Goal: Task Accomplishment & Management: Complete application form

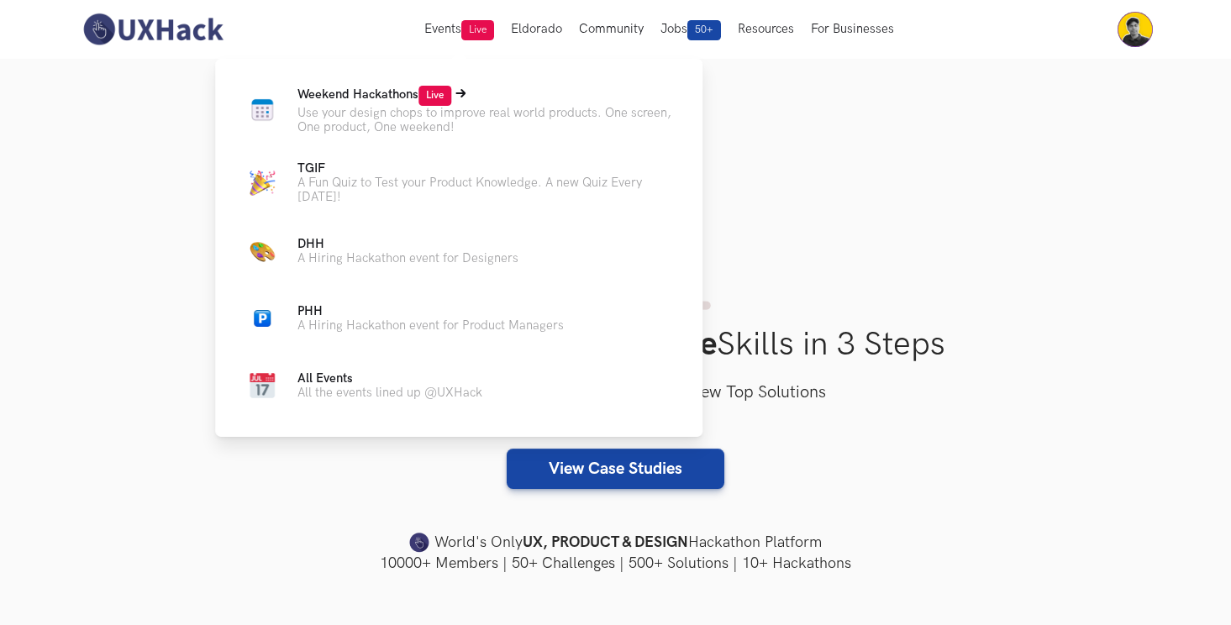
click at [410, 92] on span "Weekend Hackathons Live" at bounding box center [374, 94] width 154 height 14
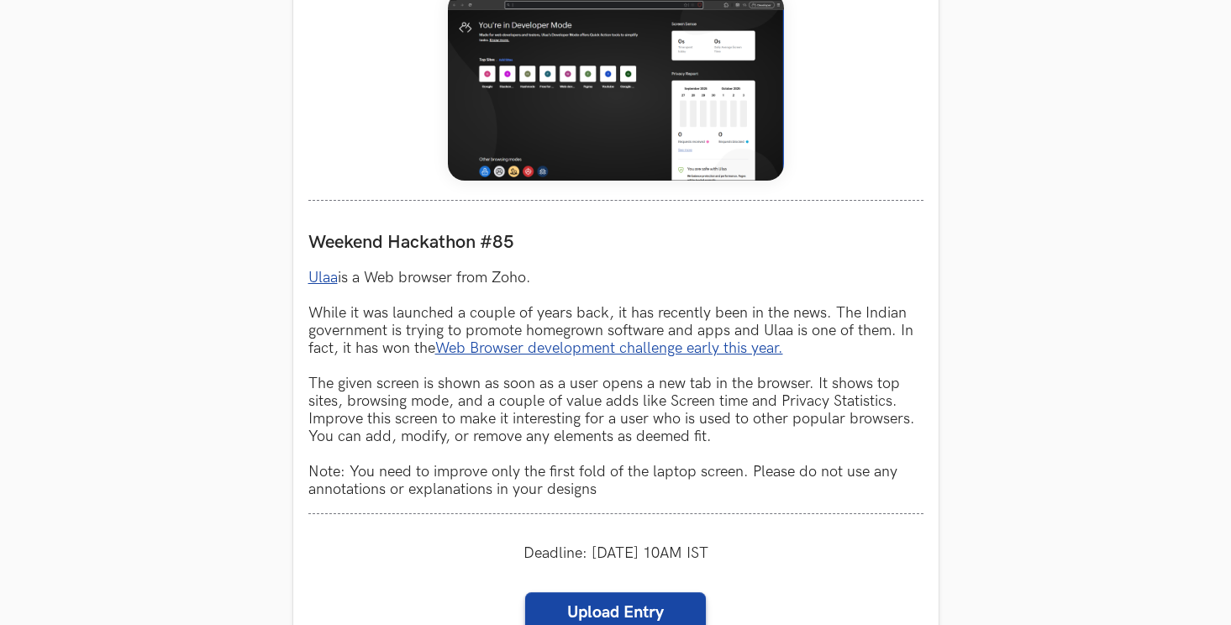
scroll to position [1087, 0]
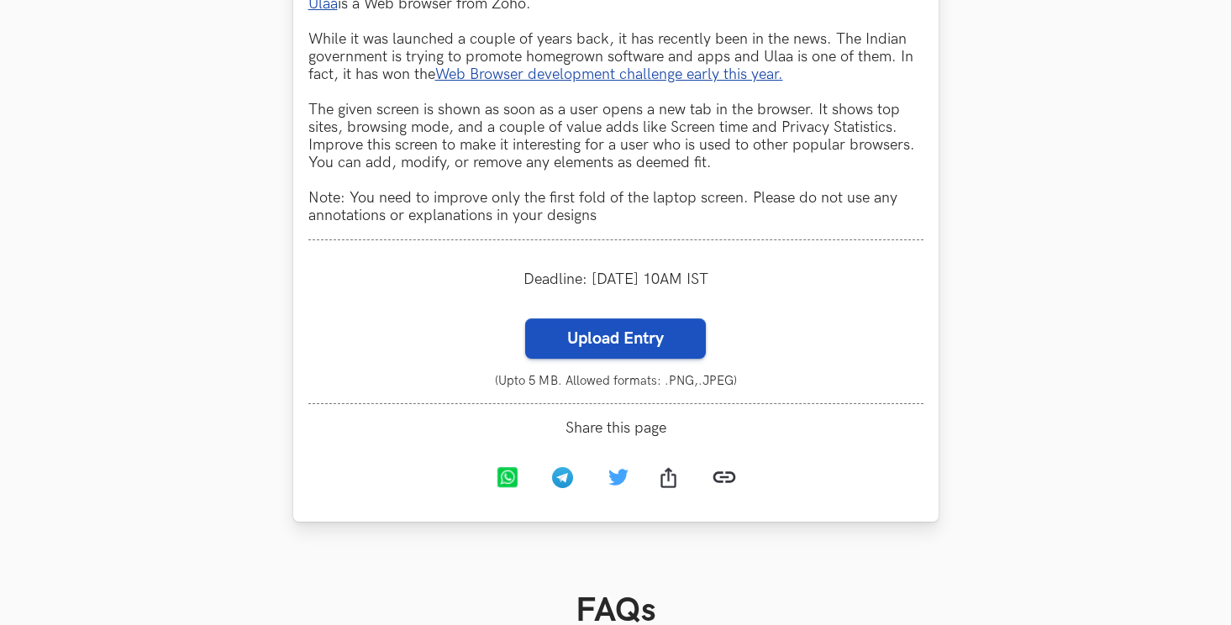
click at [543, 337] on label "Upload Entry" at bounding box center [615, 338] width 181 height 40
click at [525, 318] on input "Upload Entry" at bounding box center [524, 318] width 1 height 1
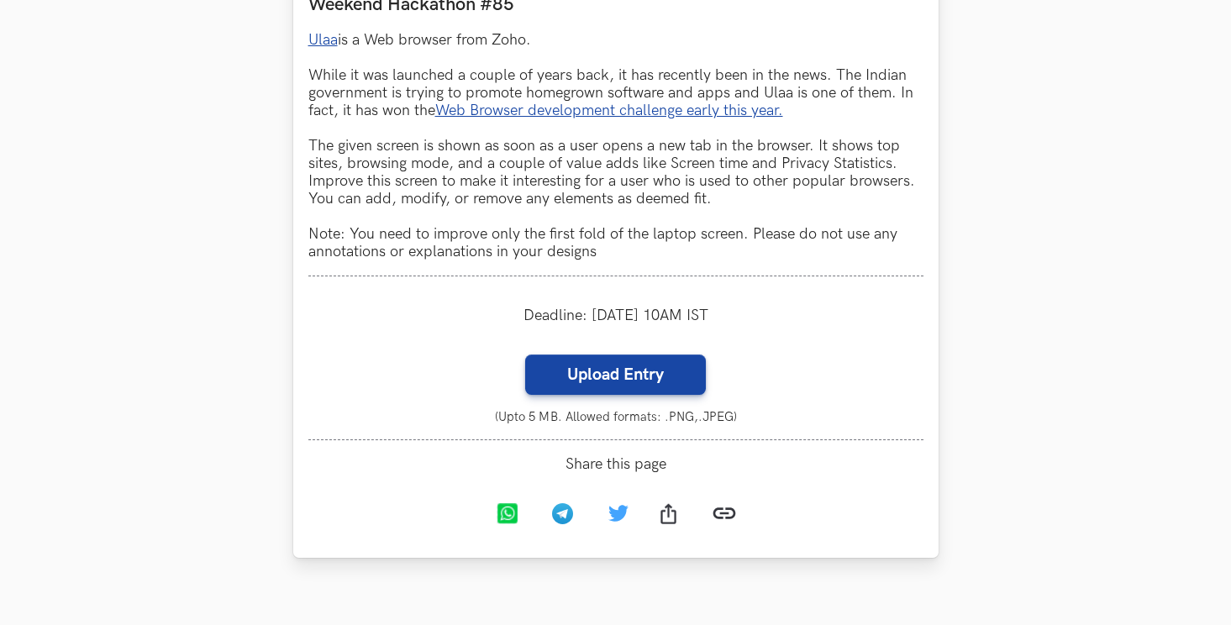
scroll to position [1033, 0]
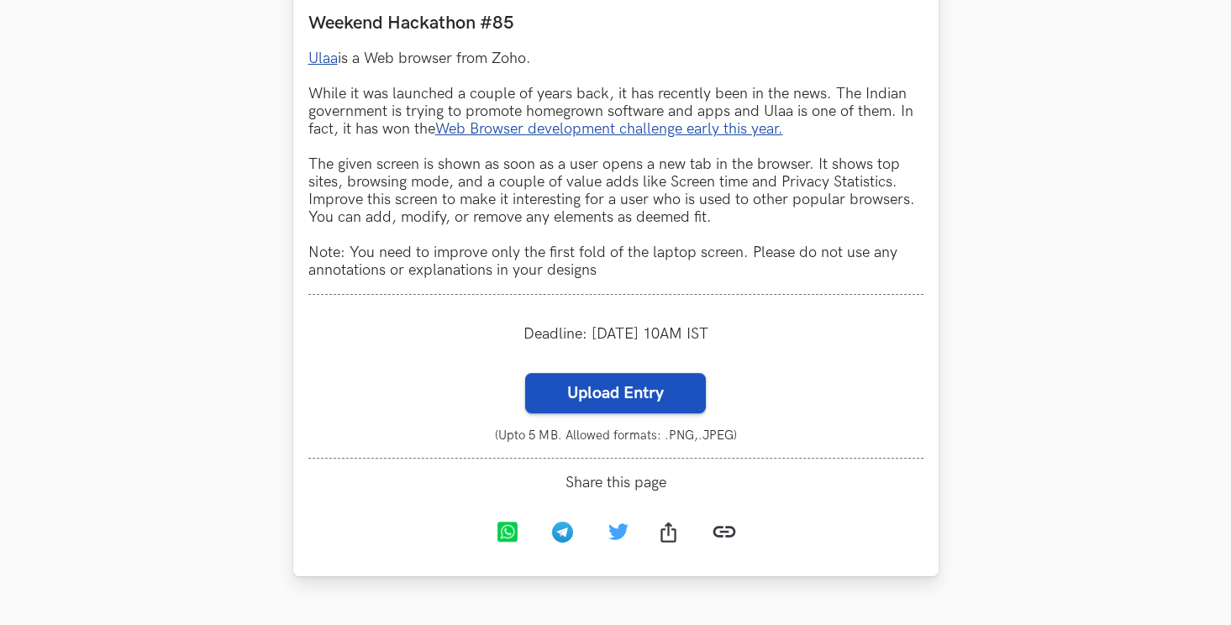
click at [571, 397] on label "Upload Entry" at bounding box center [615, 393] width 181 height 40
click at [525, 373] on input "Upload Entry" at bounding box center [524, 372] width 1 height 1
click at [602, 379] on label "Upload Entry" at bounding box center [615, 393] width 181 height 40
click at [525, 373] on input "Upload Entry" at bounding box center [524, 372] width 1 height 1
click at [614, 411] on label "Upload Entry" at bounding box center [615, 393] width 181 height 40
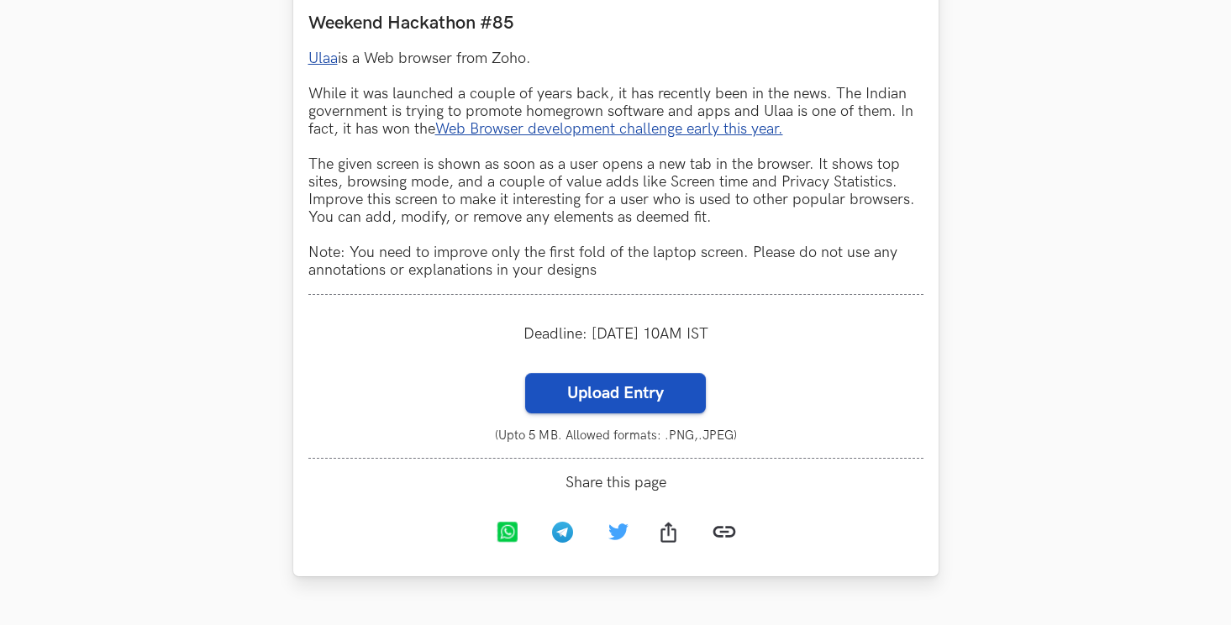
click at [525, 373] on input "Upload Entry" at bounding box center [524, 372] width 1 height 1
click at [586, 409] on label "Upload Entry" at bounding box center [615, 393] width 181 height 40
click at [525, 373] on input "Upload Entry" at bounding box center [524, 372] width 1 height 1
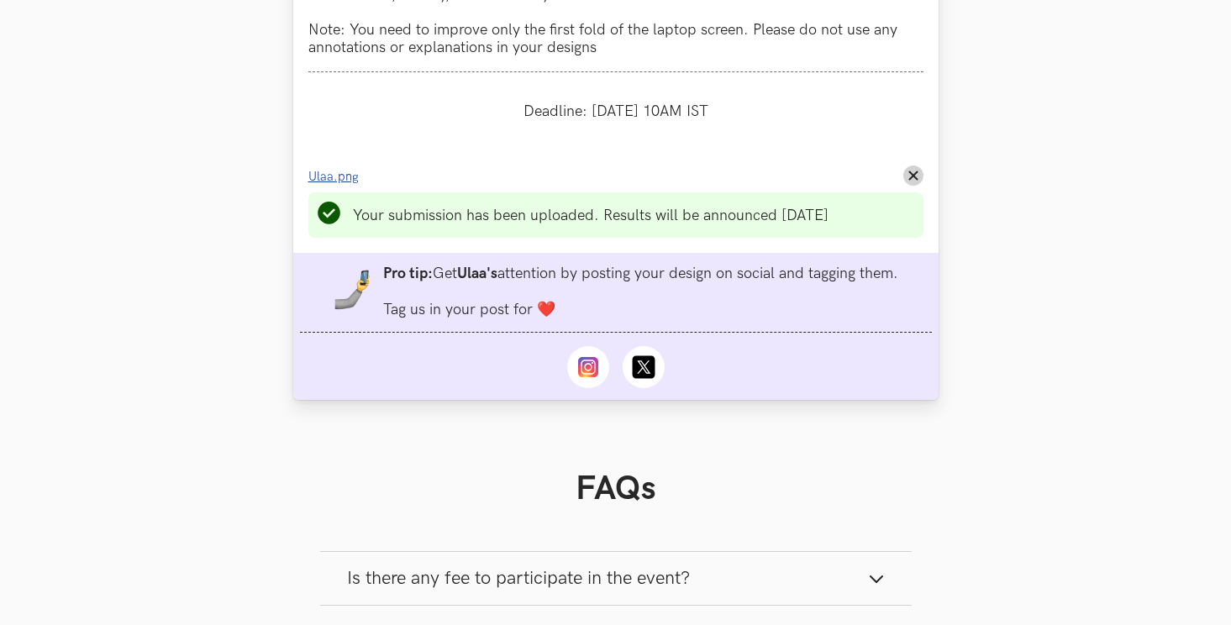
scroll to position [1256, 0]
